Goal: Entertainment & Leisure: Consume media (video, audio)

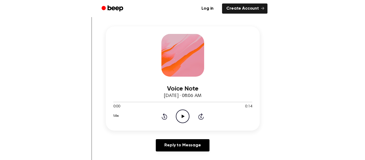
scroll to position [87, 0]
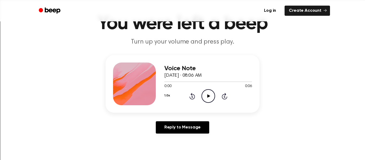
scroll to position [30, 0]
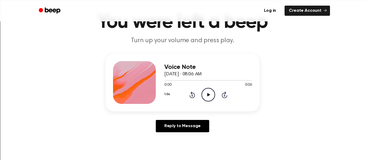
click at [208, 94] on icon at bounding box center [208, 94] width 3 height 3
click at [208, 94] on icon "Pause Audio" at bounding box center [208, 95] width 14 height 14
click at [208, 94] on icon at bounding box center [208, 94] width 3 height 3
click at [211, 96] on icon "Pause Audio" at bounding box center [208, 95] width 14 height 14
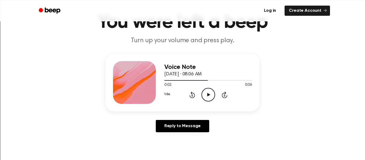
click at [211, 96] on icon "Play Audio" at bounding box center [208, 95] width 14 height 14
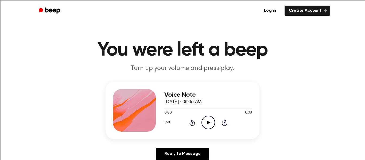
scroll to position [2, 0]
click at [208, 121] on icon at bounding box center [208, 121] width 3 height 3
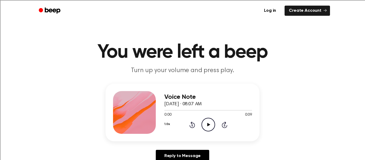
click at [210, 131] on icon "Play Audio" at bounding box center [208, 125] width 14 height 14
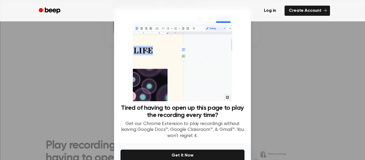
scroll to position [28, 0]
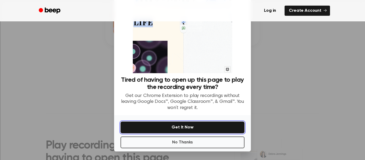
click at [165, 127] on button "Get It Now" at bounding box center [182, 128] width 124 height 12
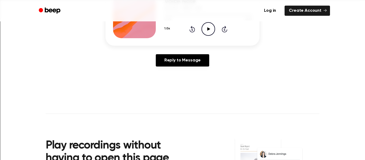
click at [216, 24] on div "1.0x Rewind 5 seconds Play Audio Skip 5 seconds" at bounding box center [208, 29] width 88 height 14
click at [209, 33] on icon "Play Audio" at bounding box center [208, 29] width 14 height 14
click at [209, 30] on icon "Play Audio" at bounding box center [208, 29] width 14 height 14
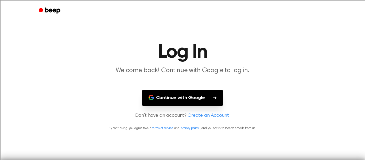
click at [176, 100] on button "Continue with Google" at bounding box center [182, 98] width 81 height 16
click at [180, 95] on button "Continue with Google" at bounding box center [182, 98] width 81 height 16
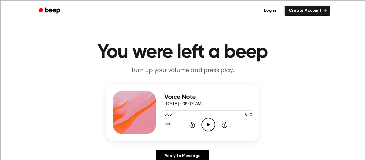
click at [204, 124] on icon "Play Audio" at bounding box center [208, 125] width 14 height 14
click at [217, 127] on div "1.0x Rewind 5 seconds Play Audio Skip 5 seconds" at bounding box center [208, 125] width 88 height 14
click at [202, 123] on circle at bounding box center [208, 124] width 13 height 13
click at [211, 127] on icon "Play Audio" at bounding box center [208, 125] width 14 height 14
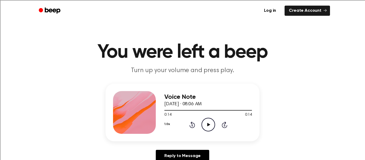
click at [208, 126] on icon "Play Audio" at bounding box center [208, 125] width 14 height 14
click at [203, 122] on icon "Play Audio" at bounding box center [208, 125] width 14 height 14
click at [211, 126] on icon "Play Audio" at bounding box center [208, 125] width 14 height 14
click at [213, 122] on icon "Play Audio" at bounding box center [208, 125] width 14 height 14
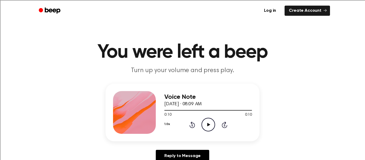
click at [213, 122] on icon "Play Audio" at bounding box center [208, 125] width 14 height 14
click at [208, 116] on div "0:00 0:11" at bounding box center [208, 115] width 88 height 6
click at [207, 121] on icon "Play Audio" at bounding box center [208, 125] width 14 height 14
click at [207, 123] on icon at bounding box center [208, 124] width 3 height 3
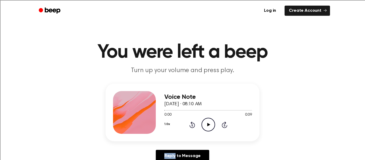
click at [207, 123] on icon at bounding box center [208, 124] width 3 height 3
click at [207, 123] on icon at bounding box center [208, 124] width 2 height 3
click at [207, 123] on icon at bounding box center [208, 124] width 3 height 3
click at [207, 123] on icon at bounding box center [208, 124] width 2 height 3
click at [207, 123] on icon at bounding box center [208, 124] width 3 height 3
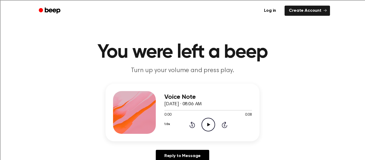
click at [205, 126] on icon "Play Audio" at bounding box center [208, 125] width 14 height 14
click at [213, 126] on icon "Play Audio" at bounding box center [208, 125] width 14 height 14
click at [213, 128] on icon "Play Audio" at bounding box center [208, 125] width 14 height 14
click at [209, 119] on icon "Play Audio" at bounding box center [208, 125] width 14 height 14
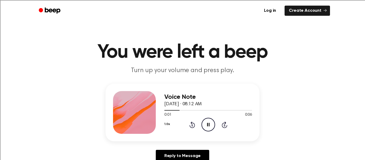
click at [209, 120] on icon "Pause Audio" at bounding box center [208, 125] width 14 height 14
click at [209, 120] on icon "Play Audio" at bounding box center [208, 125] width 14 height 14
click at [212, 124] on icon "Play Audio" at bounding box center [208, 125] width 14 height 14
click at [212, 123] on icon "Play Audio" at bounding box center [208, 125] width 14 height 14
click at [203, 128] on circle at bounding box center [208, 124] width 13 height 13
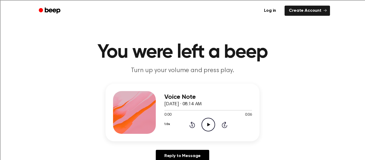
click at [202, 124] on icon "Play Audio" at bounding box center [208, 125] width 14 height 14
click at [210, 118] on icon "Play Audio" at bounding box center [208, 125] width 14 height 14
